Goal: Transaction & Acquisition: Purchase product/service

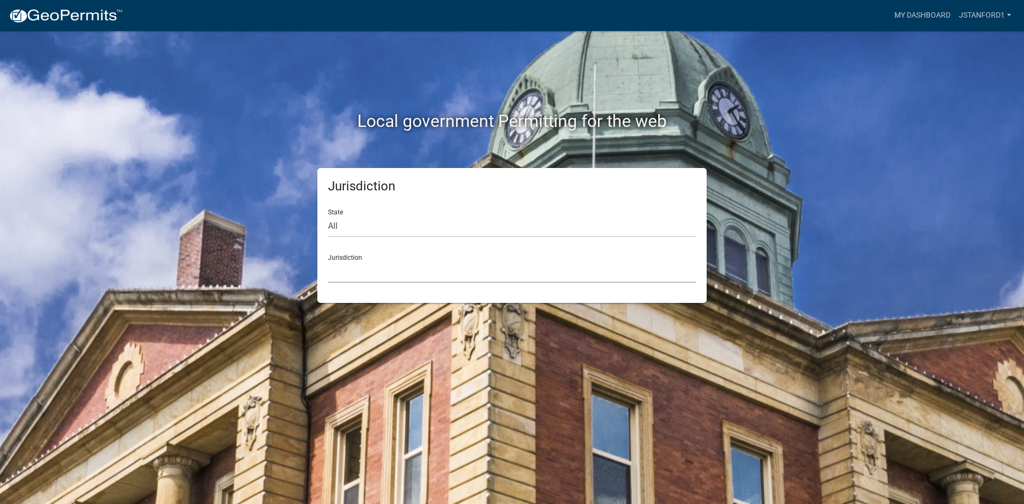
click at [376, 266] on select "[GEOGRAPHIC_DATA], [US_STATE] [GEOGRAPHIC_DATA], [US_STATE][PERSON_NAME][GEOGRA…" at bounding box center [512, 272] width 368 height 22
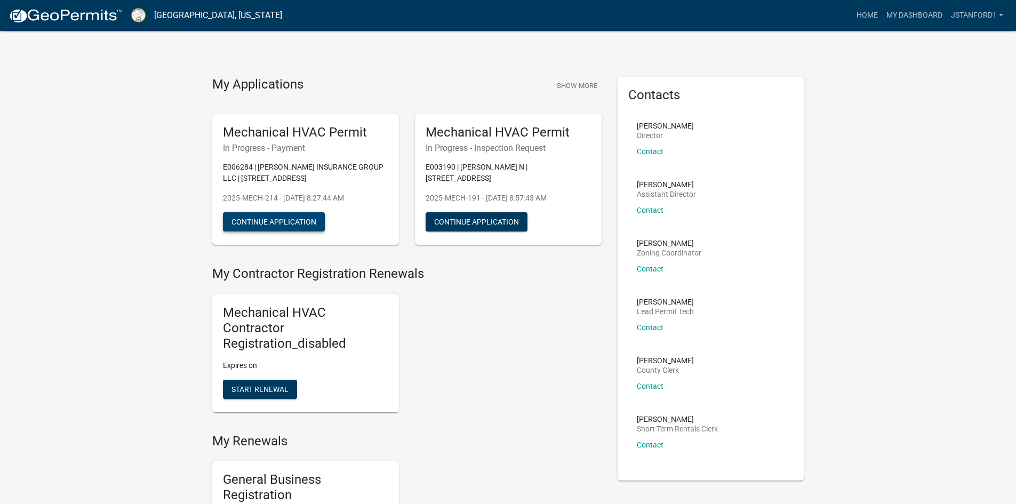
click at [280, 224] on button "Continue Application" at bounding box center [274, 221] width 102 height 19
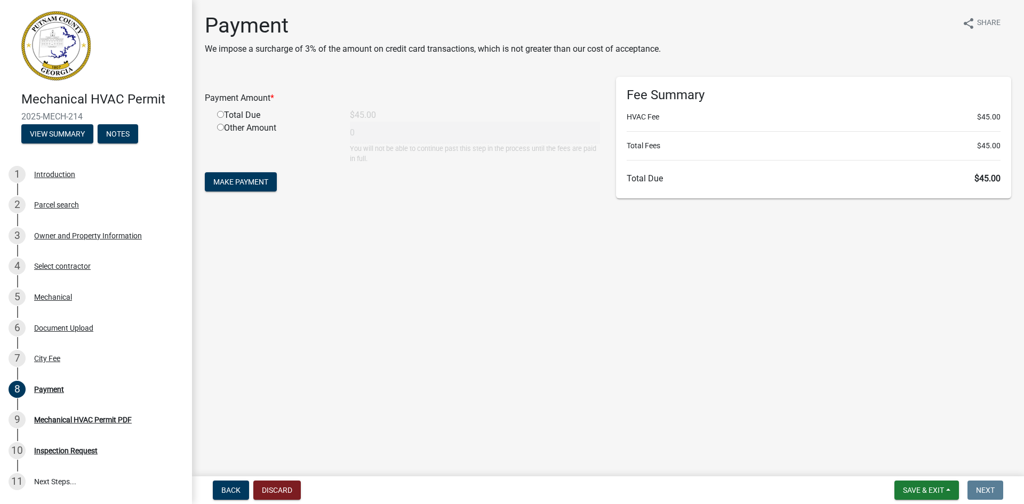
click at [220, 115] on input "radio" at bounding box center [220, 114] width 7 height 7
radio input "true"
type input "45"
click at [239, 184] on span "Make Payment" at bounding box center [240, 182] width 55 height 9
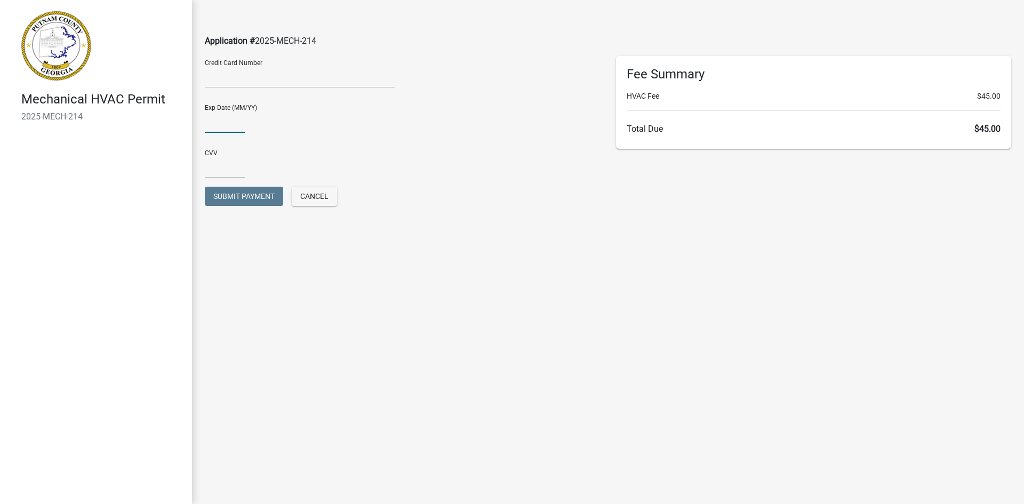
click at [221, 125] on input "text" at bounding box center [225, 122] width 40 height 22
click at [213, 121] on input "0727" at bounding box center [225, 122] width 40 height 22
type input "07/27"
click at [211, 165] on input "text" at bounding box center [225, 167] width 40 height 22
type input "720"
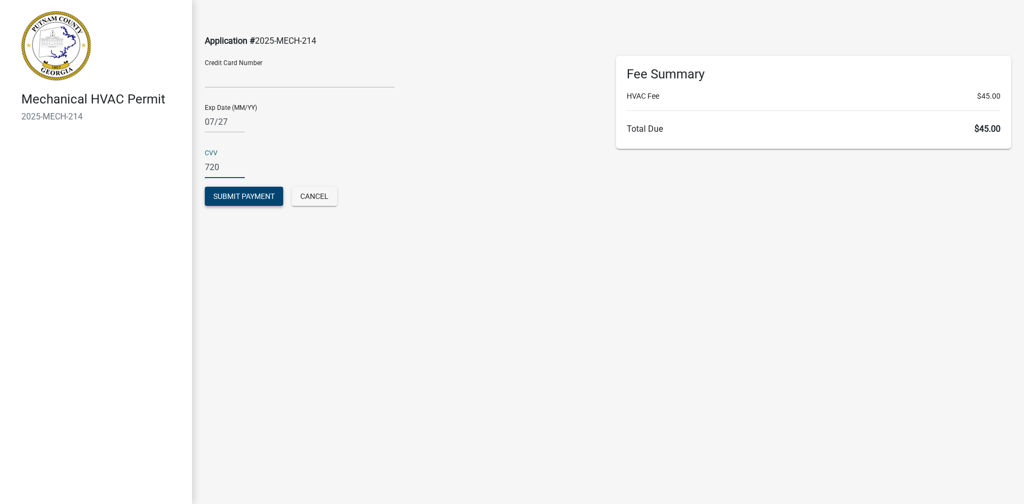
click at [243, 198] on span "Submit Payment" at bounding box center [243, 196] width 61 height 9
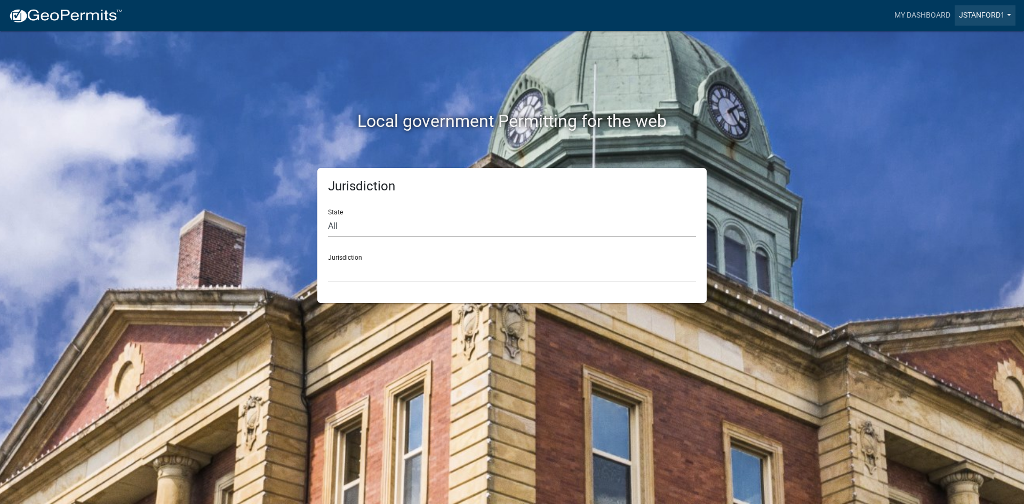
click at [972, 17] on link "Jstanford1" at bounding box center [985, 15] width 61 height 20
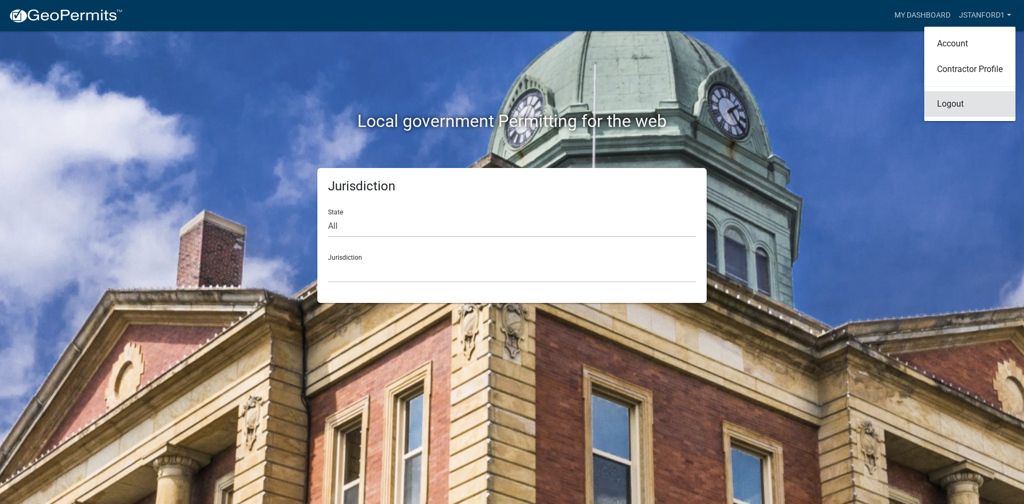
click at [946, 104] on link "Logout" at bounding box center [969, 104] width 91 height 26
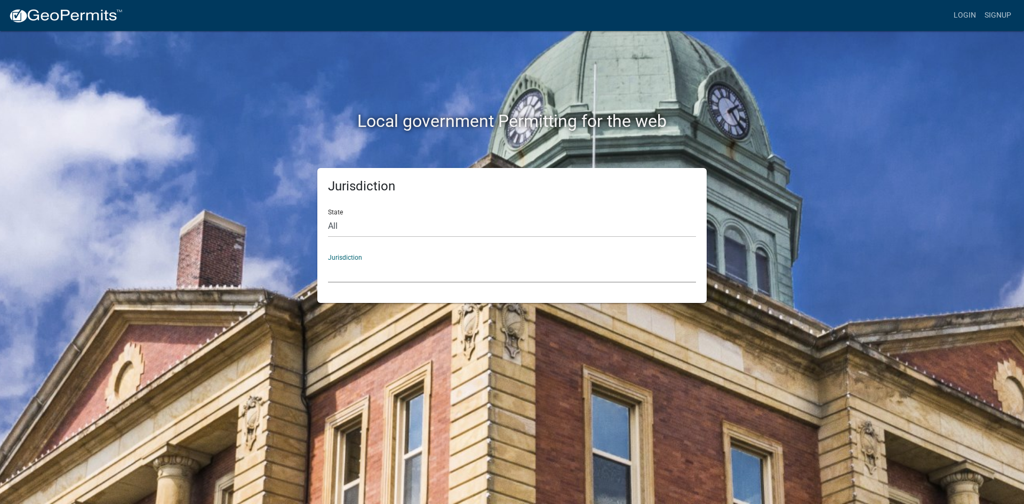
click at [388, 276] on select "[GEOGRAPHIC_DATA], [US_STATE] [GEOGRAPHIC_DATA], [US_STATE][PERSON_NAME][GEOGRA…" at bounding box center [512, 272] width 368 height 22
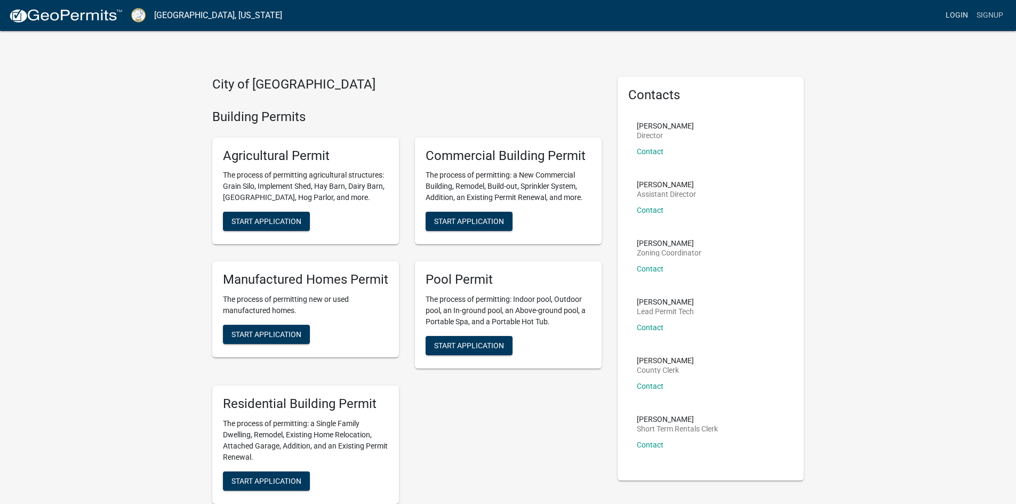
click at [957, 15] on link "Login" at bounding box center [957, 15] width 31 height 20
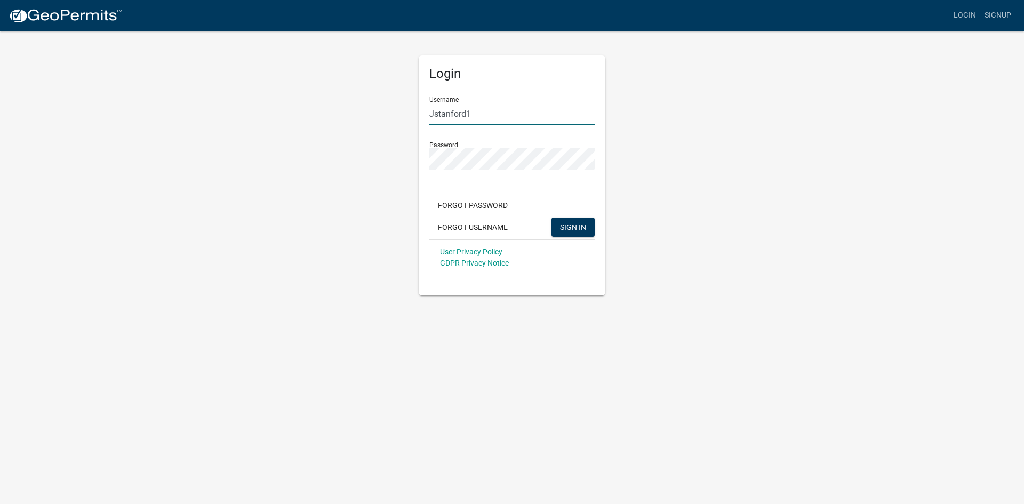
click at [494, 108] on input "Jstanford1" at bounding box center [511, 114] width 165 height 22
drag, startPoint x: 498, startPoint y: 114, endPoint x: 385, endPoint y: 111, distance: 112.6
click at [385, 111] on div "Login Username Jstanford1 Password Forgot Password Forgot Username SIGN IN User…" at bounding box center [512, 163] width 608 height 266
type input "skitchen"
click at [383, 156] on div "Login Username skitchen Password Forgot Password Forgot Username SIGN IN User P…" at bounding box center [512, 163] width 608 height 266
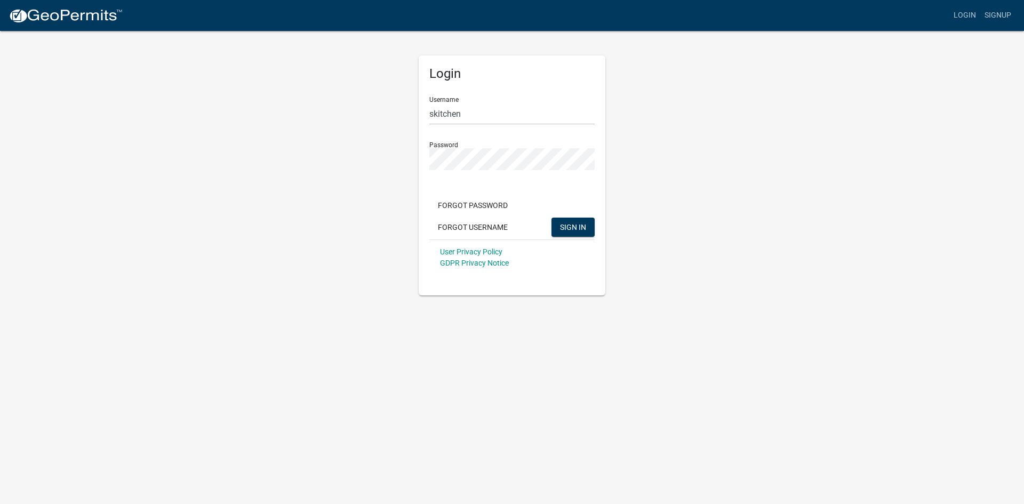
drag, startPoint x: 772, startPoint y: 142, endPoint x: 559, endPoint y: 276, distance: 252.2
click at [763, 150] on div "Login Username skitchen Password Forgot Password Forgot Username SIGN IN User P…" at bounding box center [512, 163] width 608 height 266
click at [576, 225] on span "SIGN IN" at bounding box center [573, 226] width 26 height 9
